Goal: Obtain resource: Download file/media

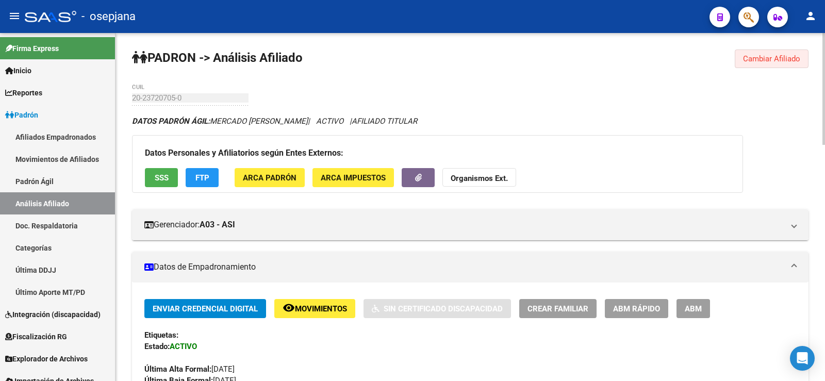
click at [755, 59] on span "Cambiar Afiliado" at bounding box center [771, 58] width 57 height 9
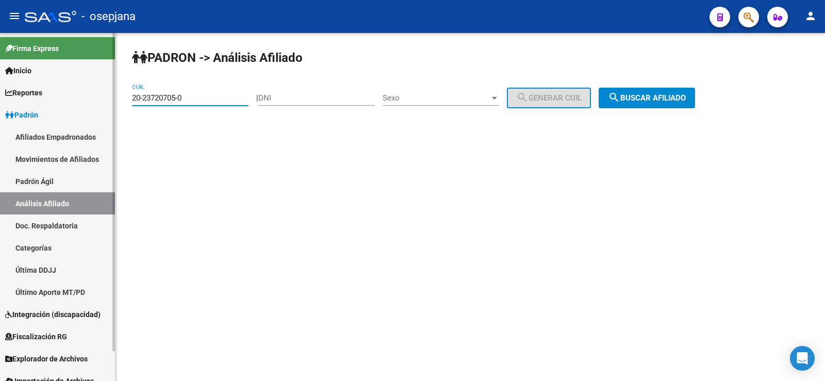
drag, startPoint x: 201, startPoint y: 95, endPoint x: 79, endPoint y: 96, distance: 121.7
click at [80, 95] on mat-sidenav-container "Firma Express Inicio Calendario SSS Instructivos Contacto OS Reportes Ingresos …" at bounding box center [412, 207] width 825 height 348
paste input "40830300-2"
type input "20-40830300-2"
click at [620, 94] on mat-icon "search" at bounding box center [614, 97] width 12 height 12
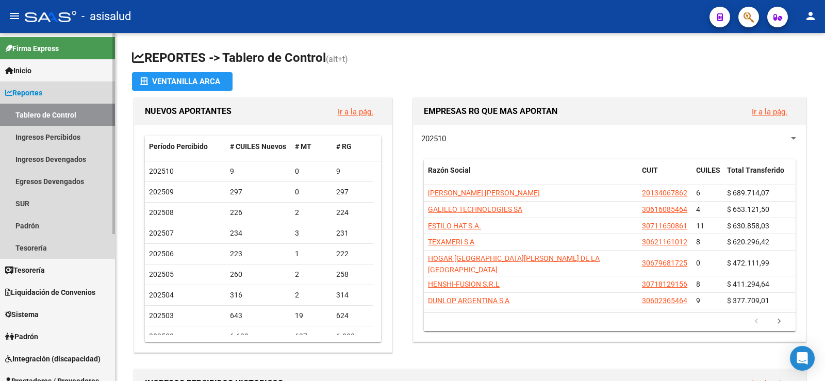
click at [30, 92] on span "Reportes" at bounding box center [23, 92] width 37 height 11
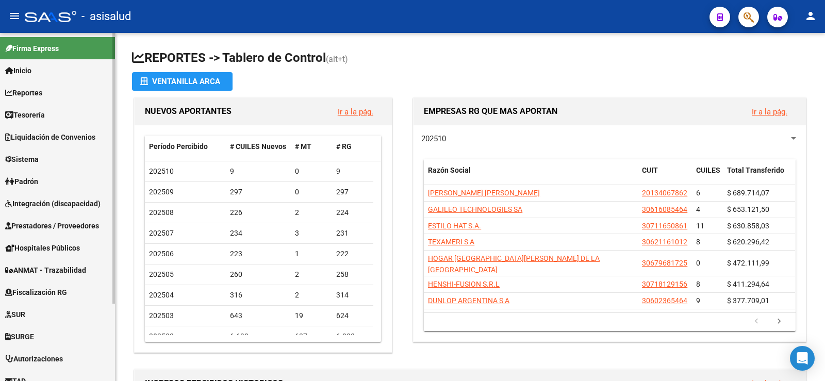
click at [30, 178] on span "Padrón" at bounding box center [21, 181] width 33 height 11
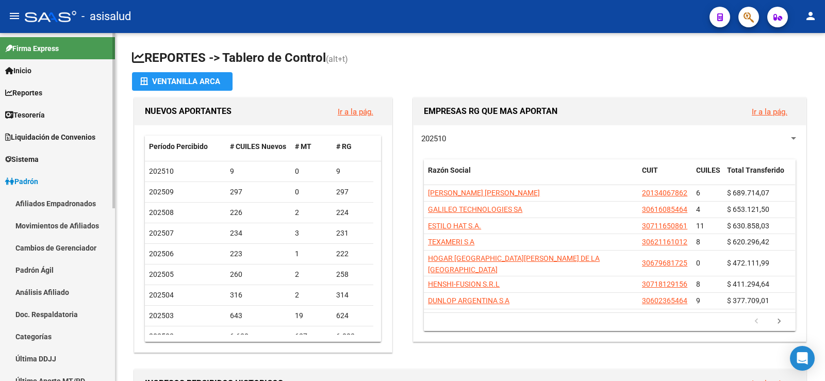
click at [35, 297] on link "Análisis Afiliado" at bounding box center [57, 292] width 115 height 22
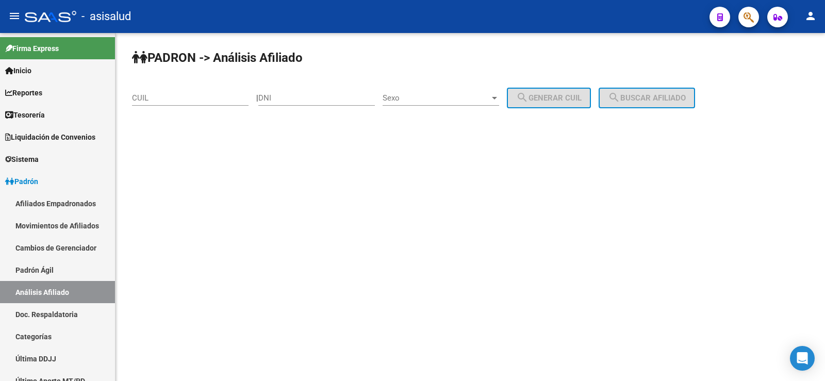
click at [166, 96] on input "CUIL" at bounding box center [190, 97] width 117 height 9
paste input "20-40830300-2"
click at [638, 101] on span "search Buscar afiliado" at bounding box center [647, 97] width 78 height 9
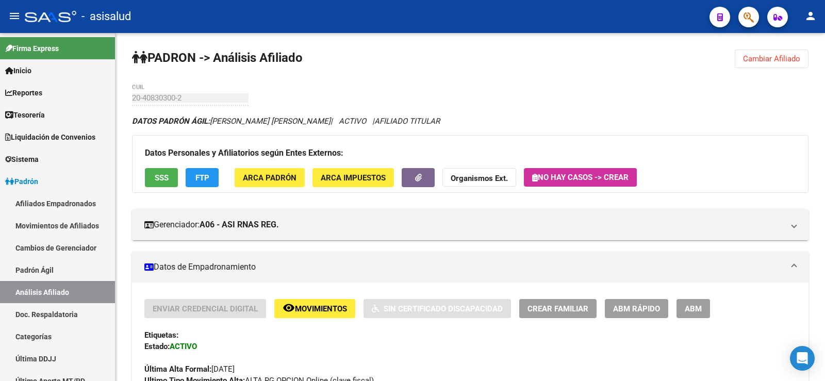
click at [770, 58] on span "Cambiar Afiliado" at bounding box center [771, 58] width 57 height 9
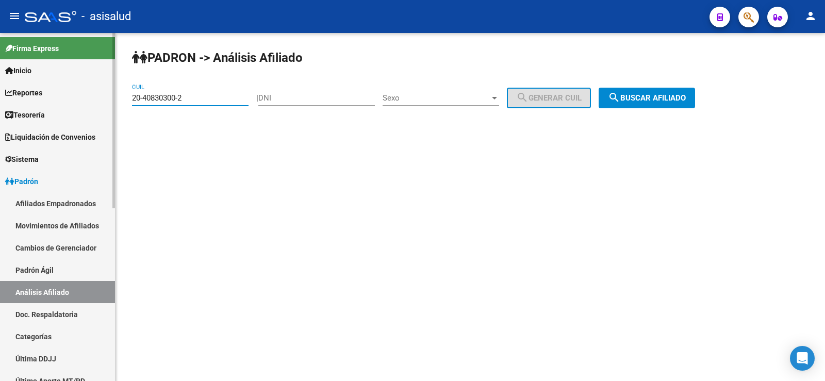
drag, startPoint x: 196, startPoint y: 96, endPoint x: 106, endPoint y: 95, distance: 89.7
click at [106, 95] on mat-sidenav-container "Firma Express Inicio Calendario SSS Instructivos Contacto OS Reportes Tablero d…" at bounding box center [412, 207] width 825 height 348
paste input "3-36384642-4"
type input "23-36384642-4"
click at [695, 97] on button "search Buscar afiliado" at bounding box center [647, 98] width 96 height 21
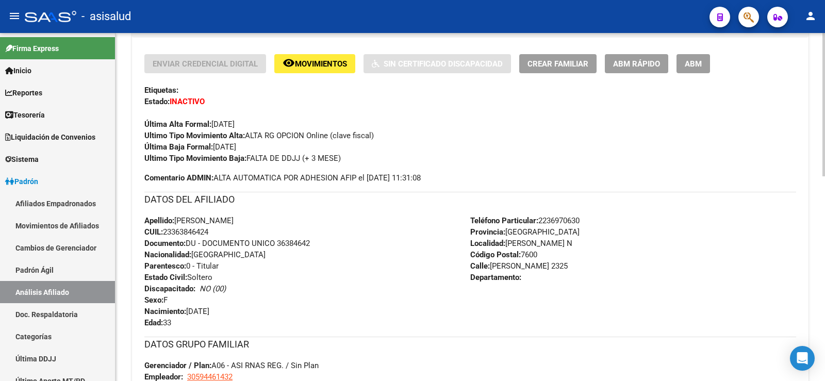
scroll to position [496, 0]
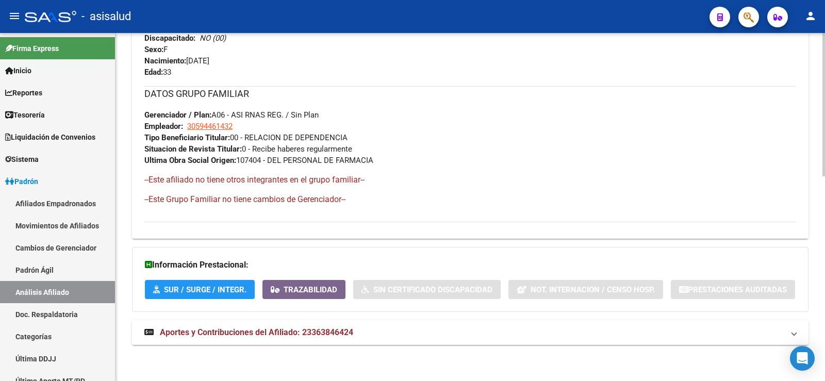
click at [292, 335] on span "Aportes y Contribuciones del Afiliado: 23363846424" at bounding box center [256, 333] width 193 height 10
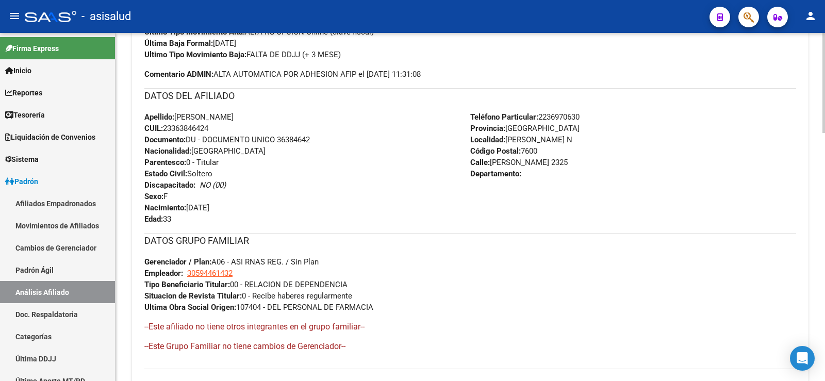
scroll to position [39, 0]
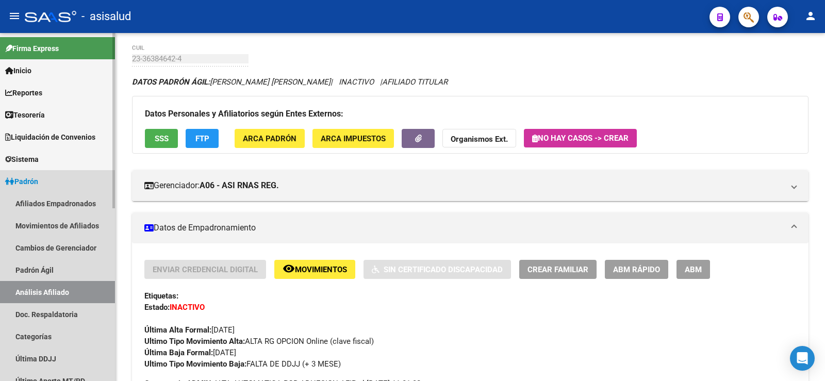
click at [25, 182] on span "Padrón" at bounding box center [21, 181] width 33 height 11
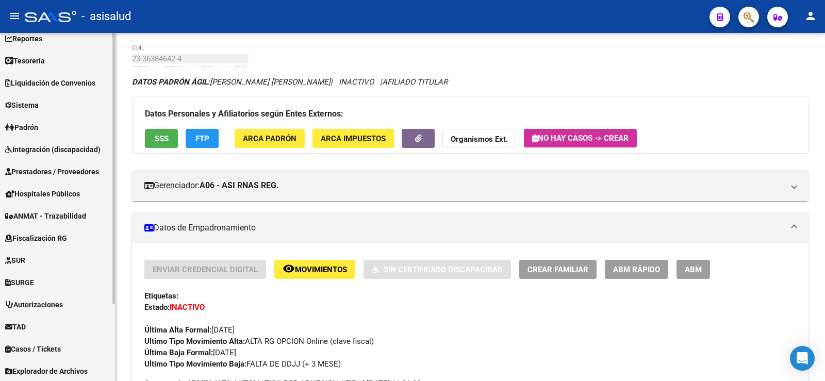
scroll to position [100, 0]
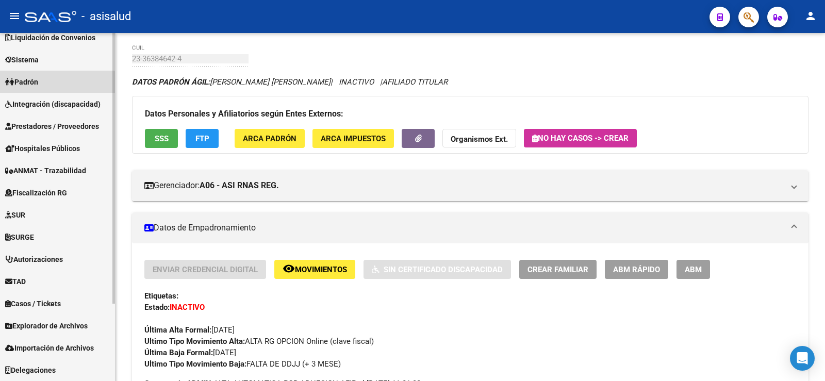
click at [38, 84] on span "Padrón" at bounding box center [21, 81] width 33 height 11
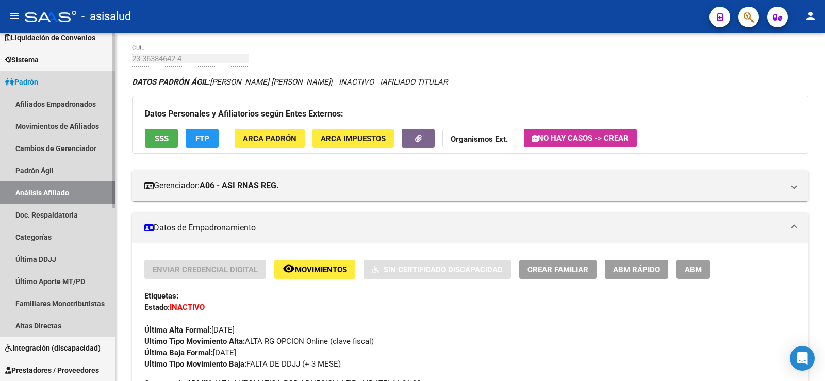
click at [33, 82] on span "Padrón" at bounding box center [21, 81] width 33 height 11
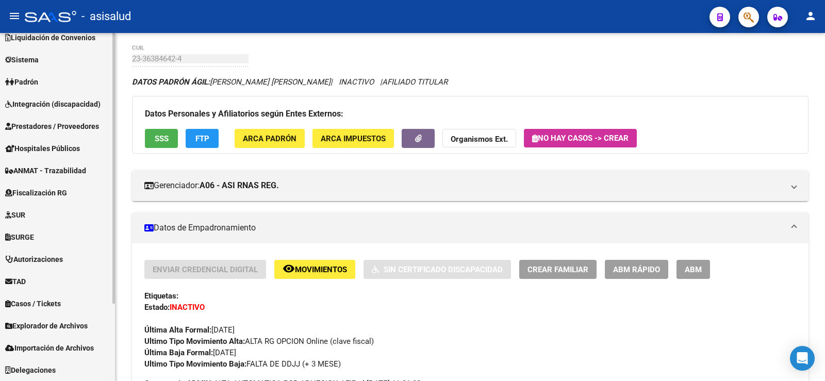
click at [42, 323] on span "Explorador de Archivos" at bounding box center [46, 325] width 83 height 11
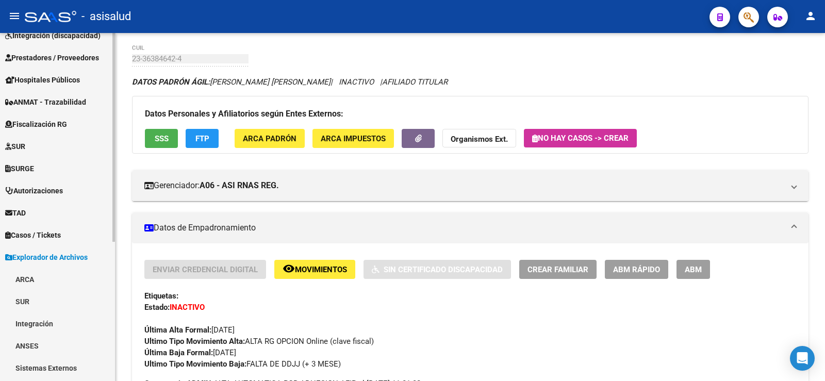
scroll to position [233, 0]
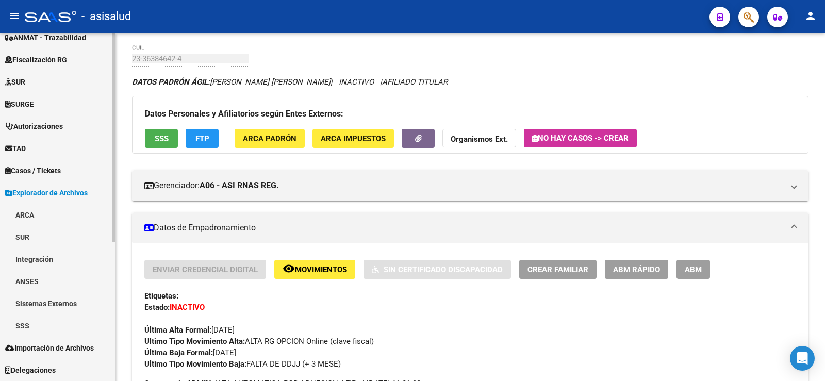
click at [23, 321] on link "SSS" at bounding box center [57, 326] width 115 height 22
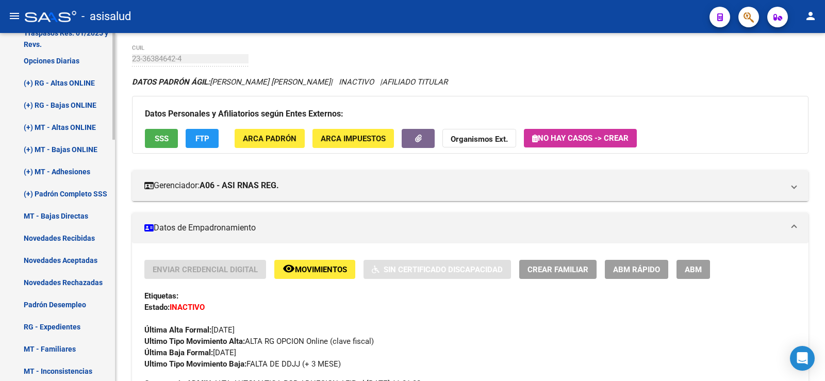
drag, startPoint x: 55, startPoint y: 305, endPoint x: 91, endPoint y: 287, distance: 39.9
click at [56, 305] on link "Padrón Desempleo" at bounding box center [57, 304] width 115 height 22
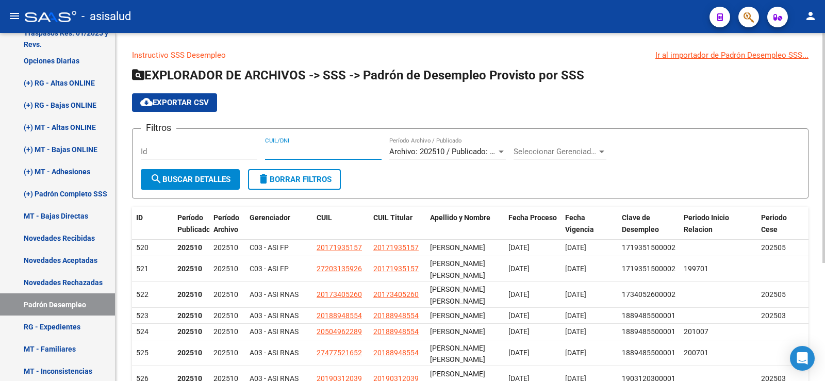
click at [303, 148] on input "CUIL/DNI" at bounding box center [323, 151] width 117 height 9
paste input "23363846424"
click at [275, 149] on input "CUIL/DNI" at bounding box center [323, 151] width 117 height 9
click at [311, 150] on input "CUIL/DNI" at bounding box center [323, 151] width 117 height 9
type input "23363846424"
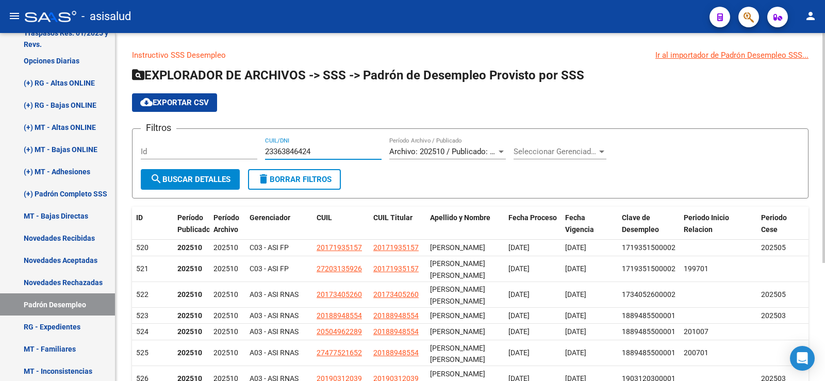
click at [207, 178] on span "search Buscar Detalles" at bounding box center [190, 179] width 80 height 9
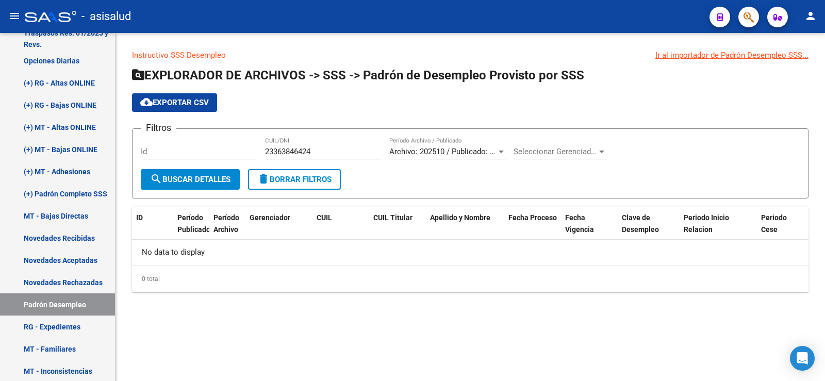
click at [315, 146] on div "23363846424 CUIL/DNI" at bounding box center [323, 148] width 117 height 22
drag, startPoint x: 314, startPoint y: 151, endPoint x: 203, endPoint y: 154, distance: 110.4
click at [203, 154] on div "Filtros Id 23363846424 CUIL/DNI Archivo: 202510 / Publicado: 202509 Período Arc…" at bounding box center [470, 153] width 659 height 32
click at [337, 286] on div "0 total" at bounding box center [470, 279] width 677 height 26
click at [68, 303] on link "Padrón Desempleo" at bounding box center [57, 304] width 115 height 22
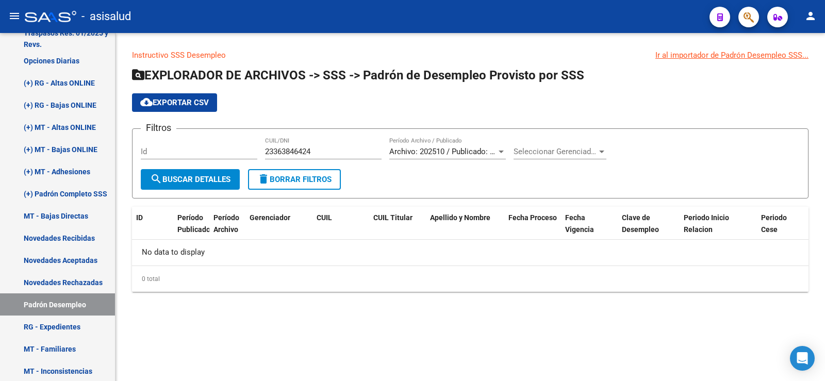
click at [285, 171] on button "delete Borrar Filtros" at bounding box center [294, 179] width 93 height 21
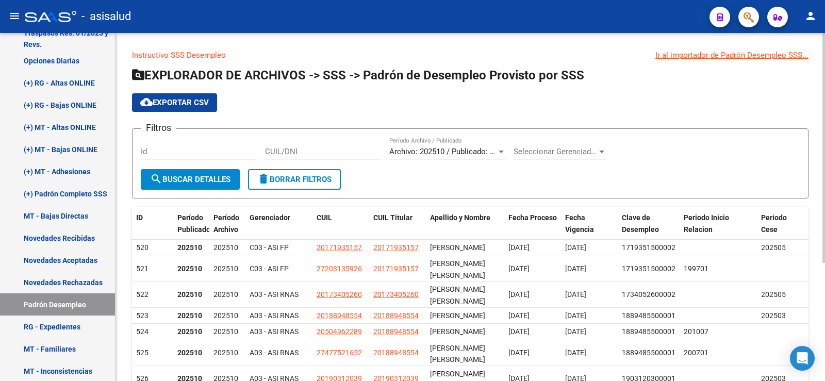
click at [188, 103] on span "cloud_download Exportar CSV" at bounding box center [174, 102] width 69 height 9
